Goal: Book appointment/travel/reservation

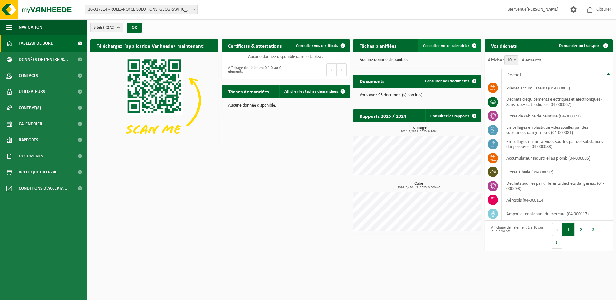
click at [429, 44] on span "Consulter votre calendrier" at bounding box center [446, 46] width 46 height 4
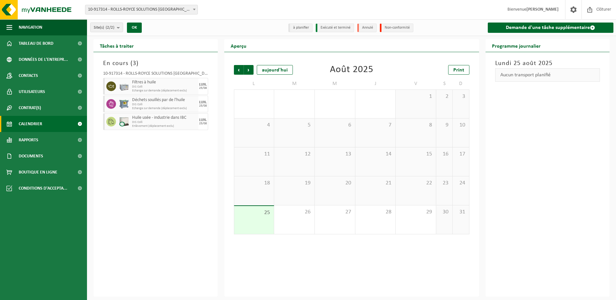
click at [161, 121] on span "DIS Colli" at bounding box center [164, 122] width 65 height 4
click at [193, 87] on span "DIS Colli" at bounding box center [164, 87] width 65 height 4
click at [205, 87] on div "25/08" at bounding box center [203, 88] width 8 height 3
